Goal: Task Accomplishment & Management: Complete application form

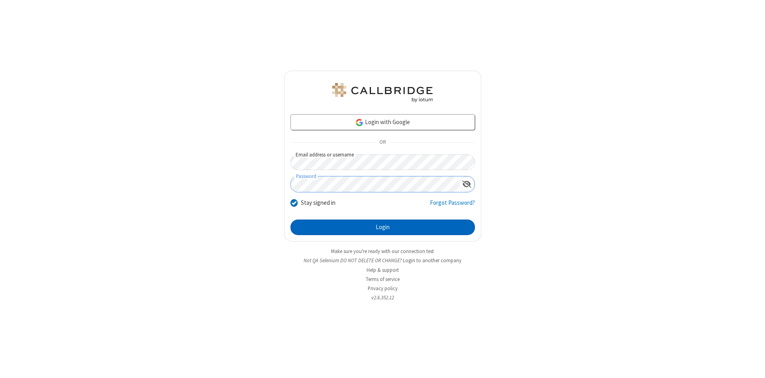
click at [383, 227] on button "Login" at bounding box center [383, 227] width 185 height 16
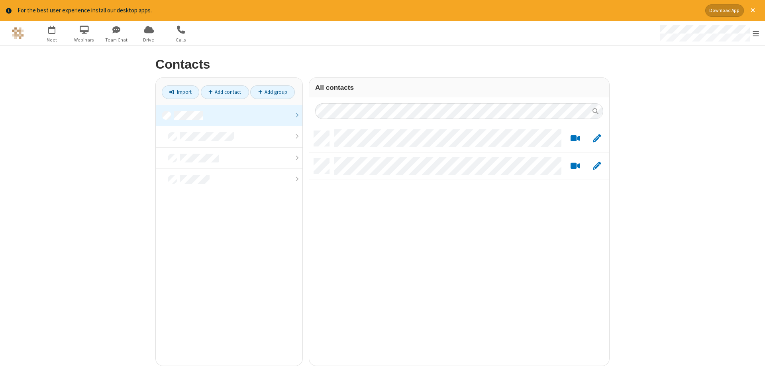
click at [229, 115] on link at bounding box center [229, 116] width 147 height 22
click at [225, 92] on link "Add contact" at bounding box center [225, 92] width 48 height 14
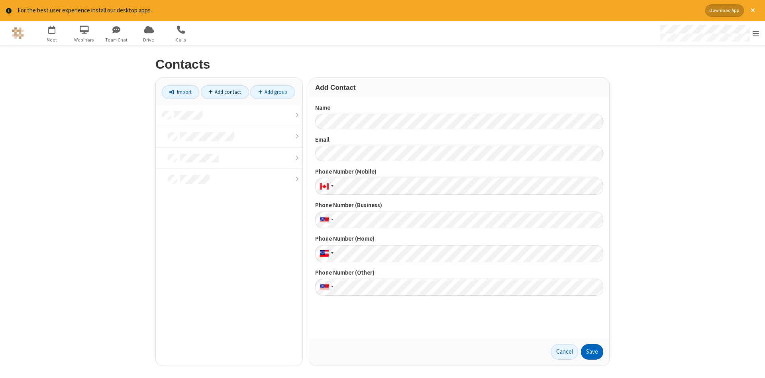
click at [592, 351] on button "Save" at bounding box center [592, 352] width 22 height 16
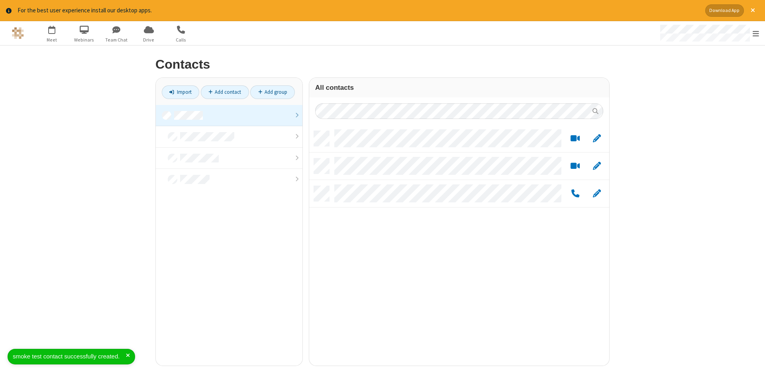
scroll to position [240, 300]
